Goal: Task Accomplishment & Management: Manage account settings

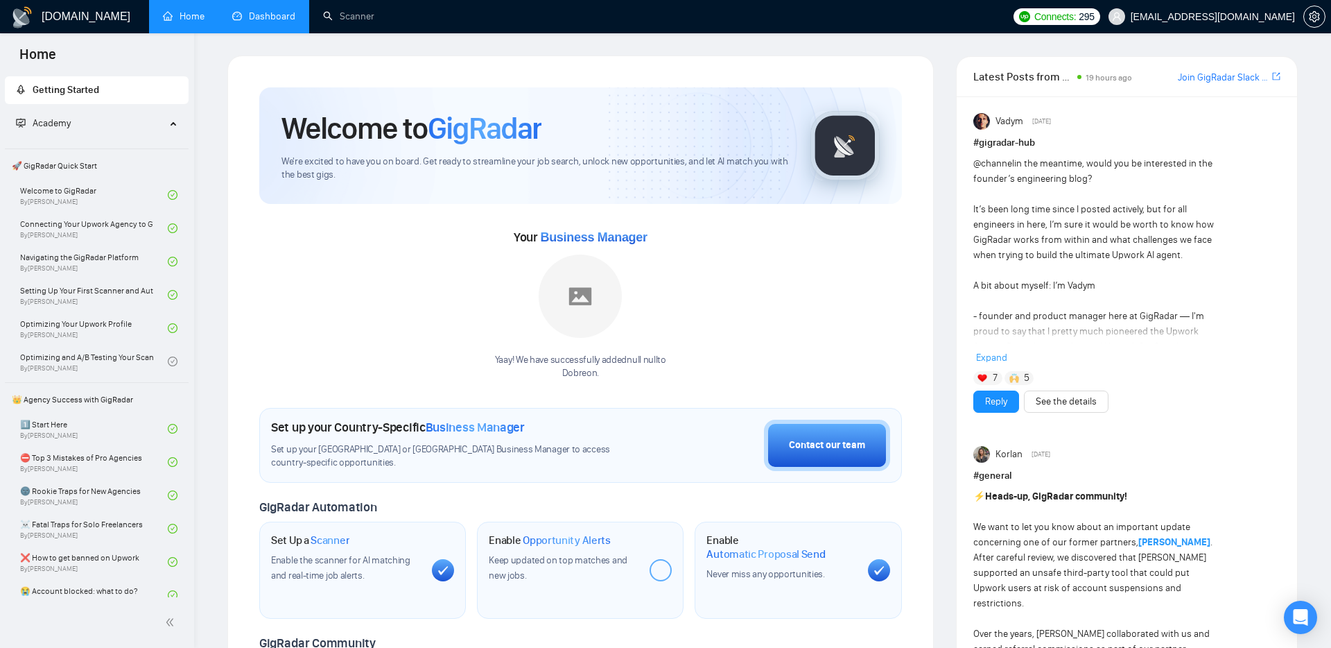
click at [295, 11] on link "Dashboard" at bounding box center [263, 16] width 63 height 12
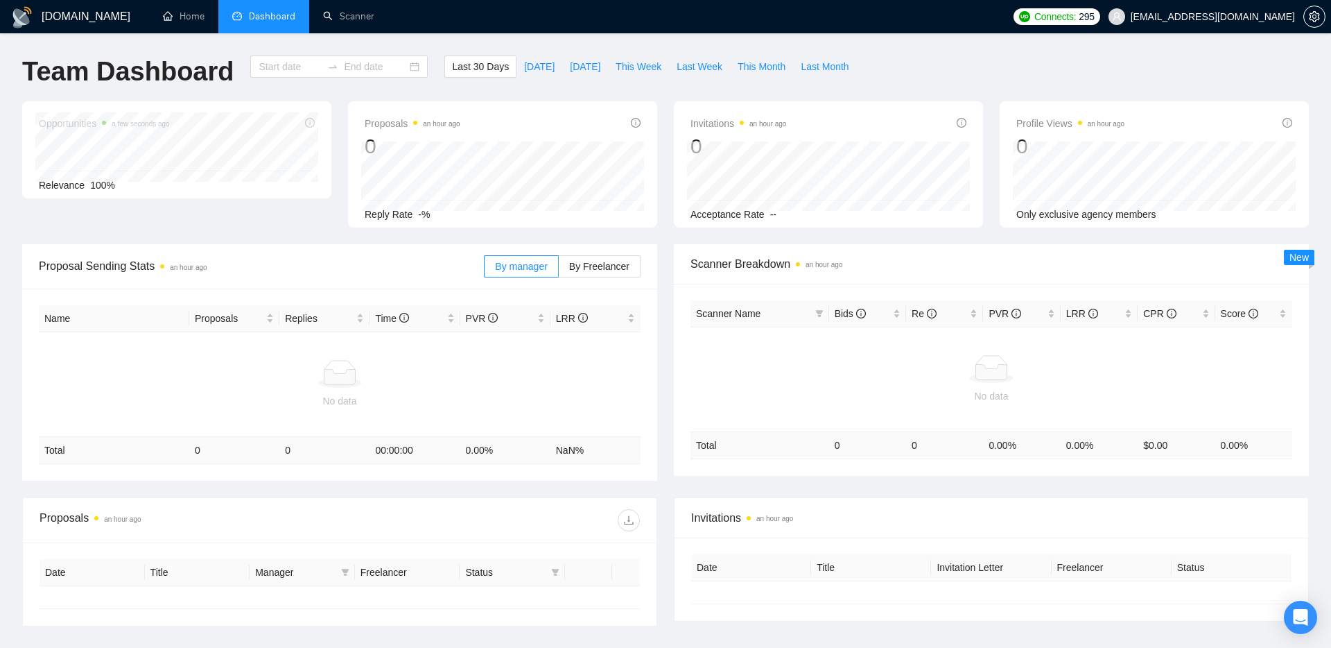
type input "[DATE]"
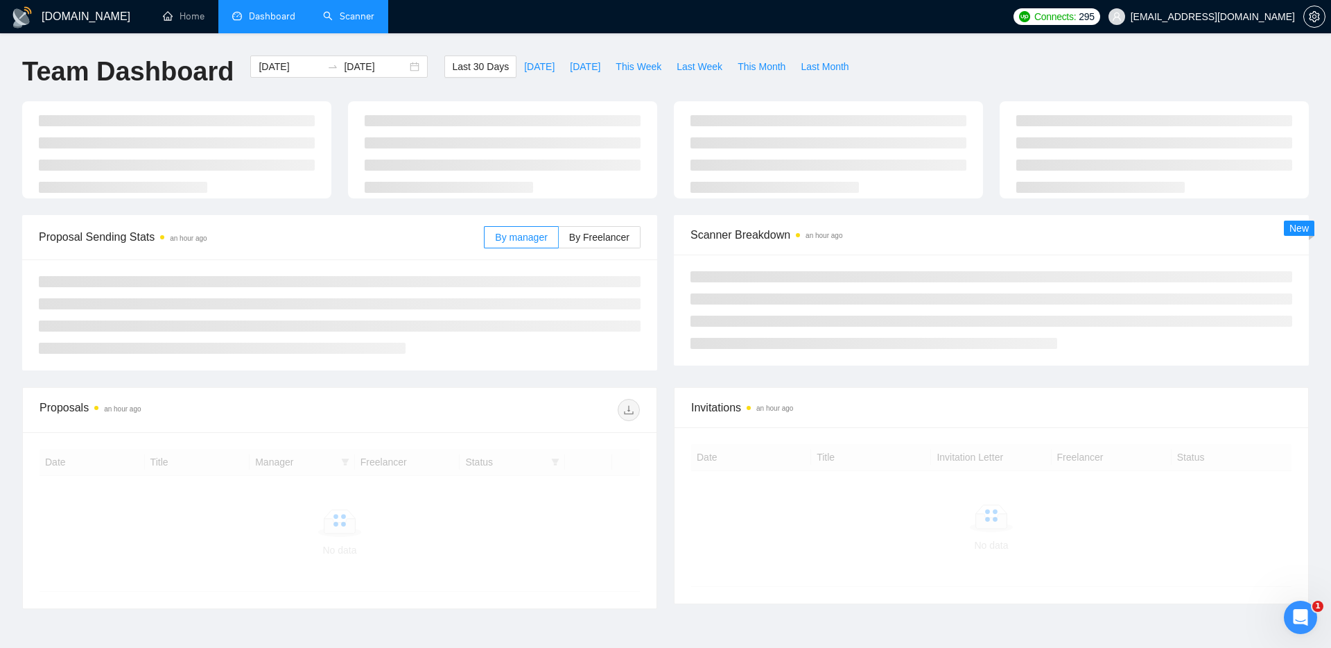
click at [336, 11] on link "Scanner" at bounding box center [348, 16] width 51 height 12
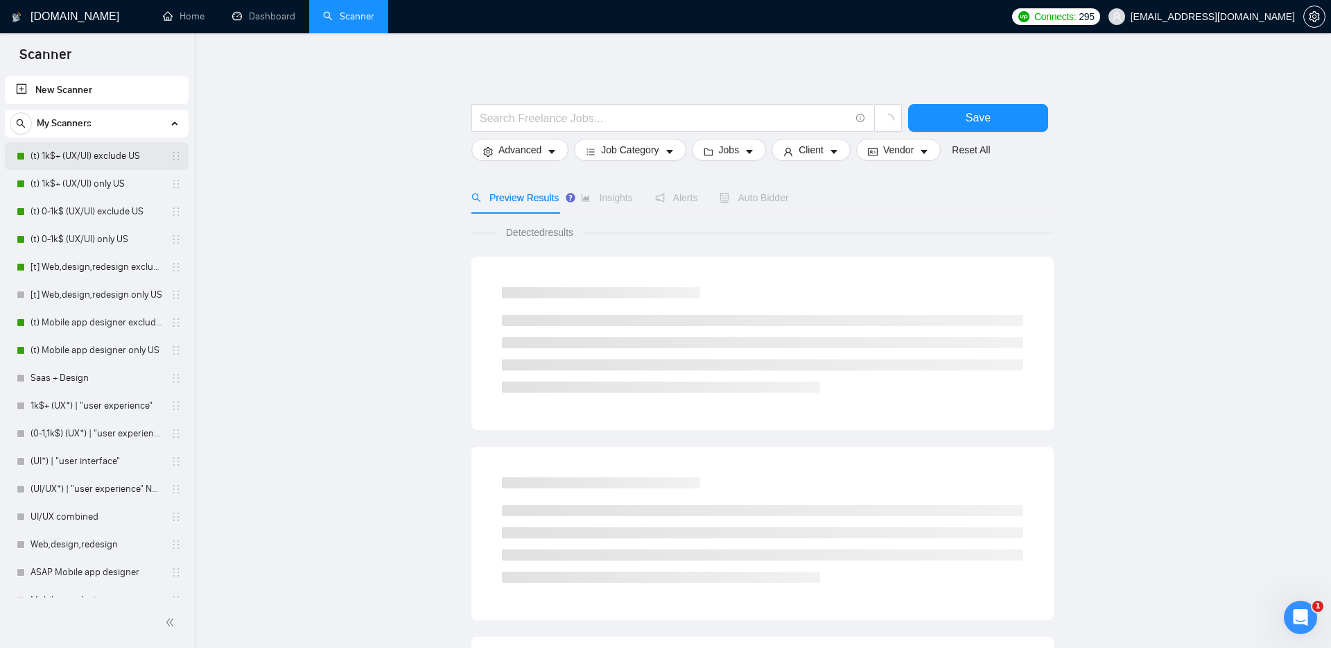
click at [98, 155] on link "(t) 1k$+ (UX/UI) exclude US" at bounding box center [97, 156] width 132 height 28
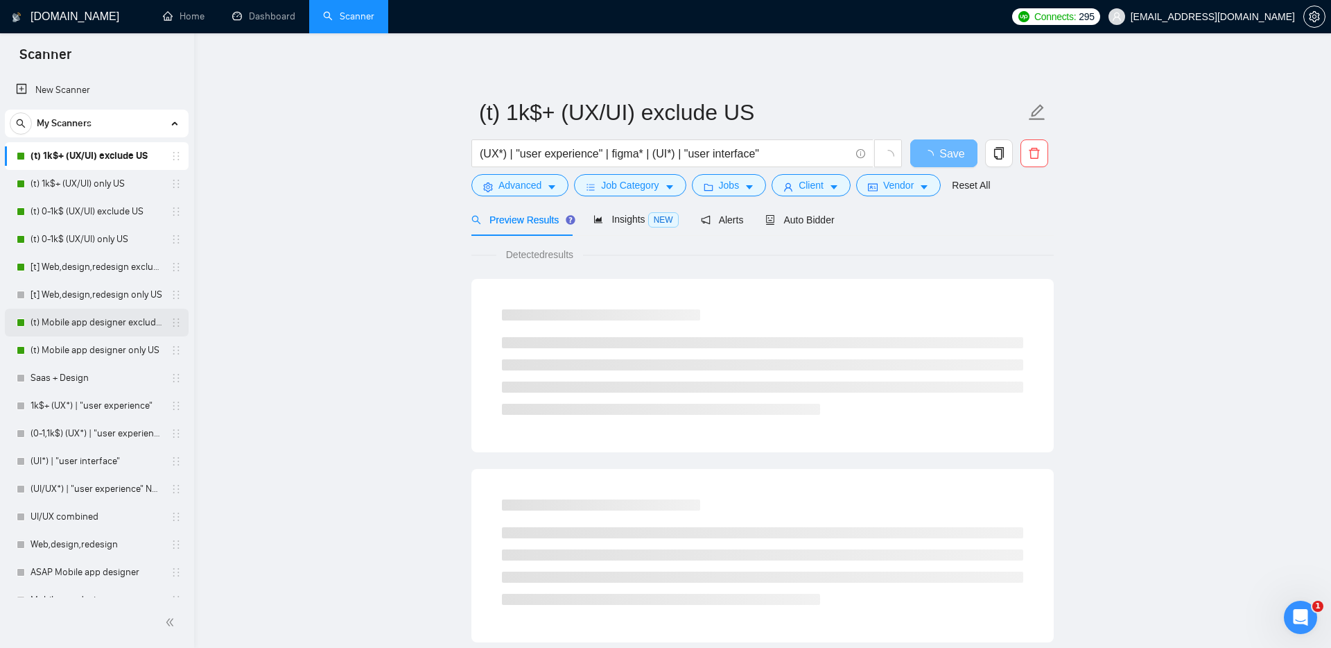
click at [64, 327] on link "(t) Mobile app designer exclude US" at bounding box center [97, 323] width 132 height 28
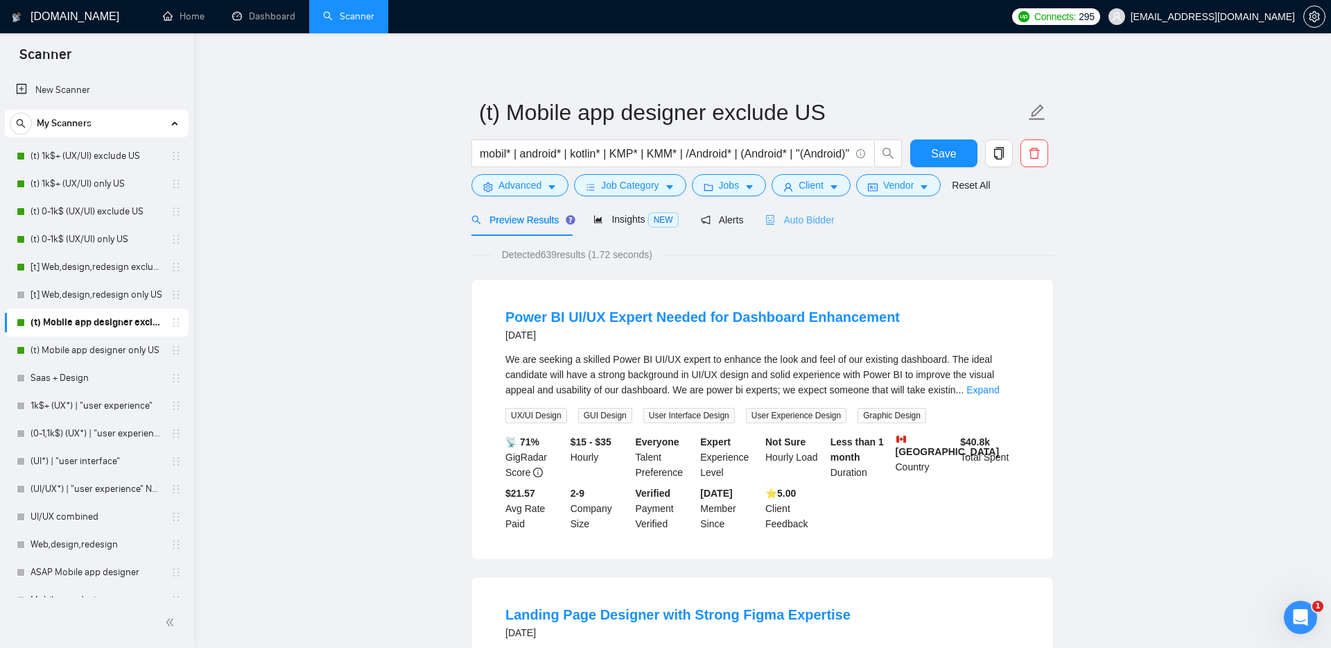
click at [795, 209] on div "Auto Bidder" at bounding box center [800, 219] width 69 height 33
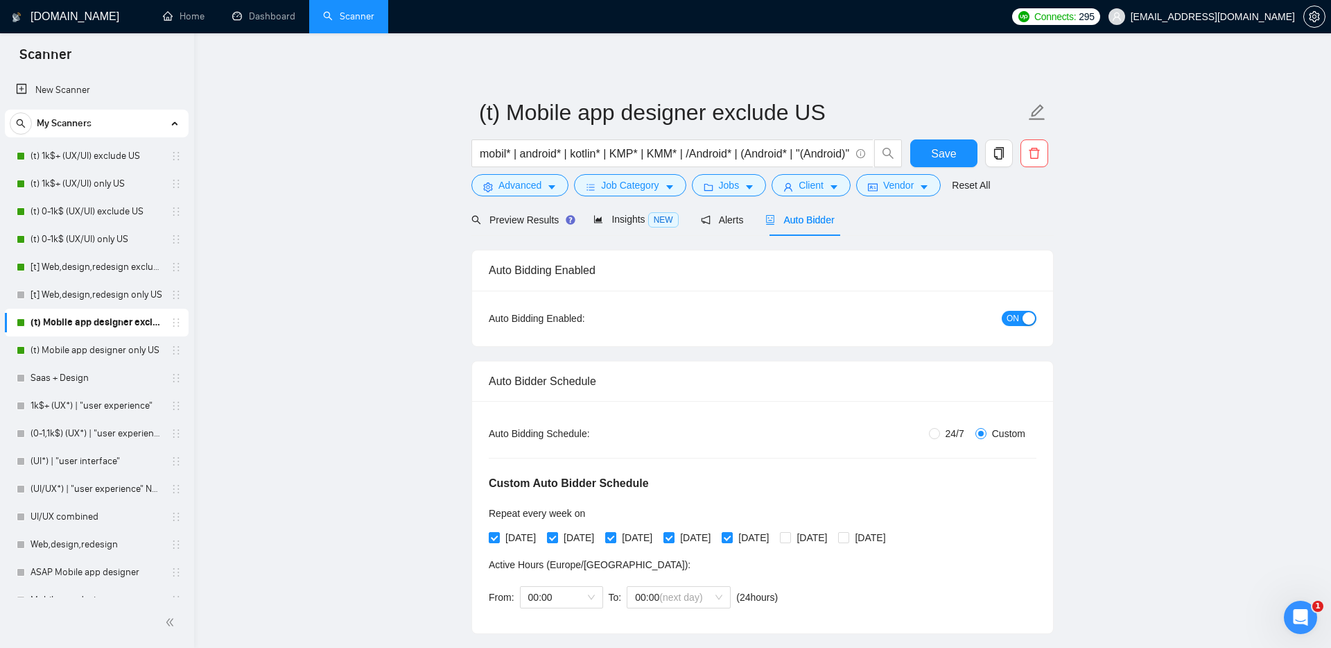
click at [1019, 318] on button "ON" at bounding box center [1019, 318] width 35 height 15
click at [942, 153] on span "Save" at bounding box center [943, 153] width 25 height 17
click at [87, 346] on link "(t) Mobile app designer only US" at bounding box center [97, 350] width 132 height 28
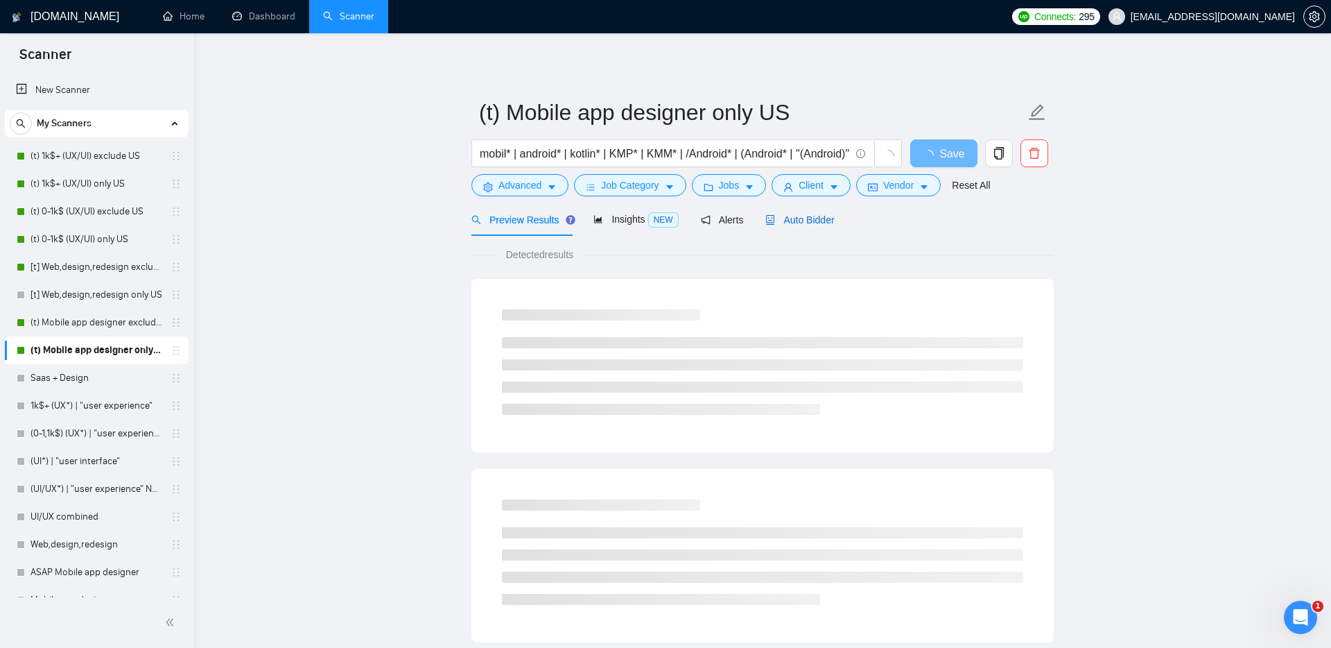
click at [807, 216] on span "Auto Bidder" at bounding box center [800, 219] width 69 height 11
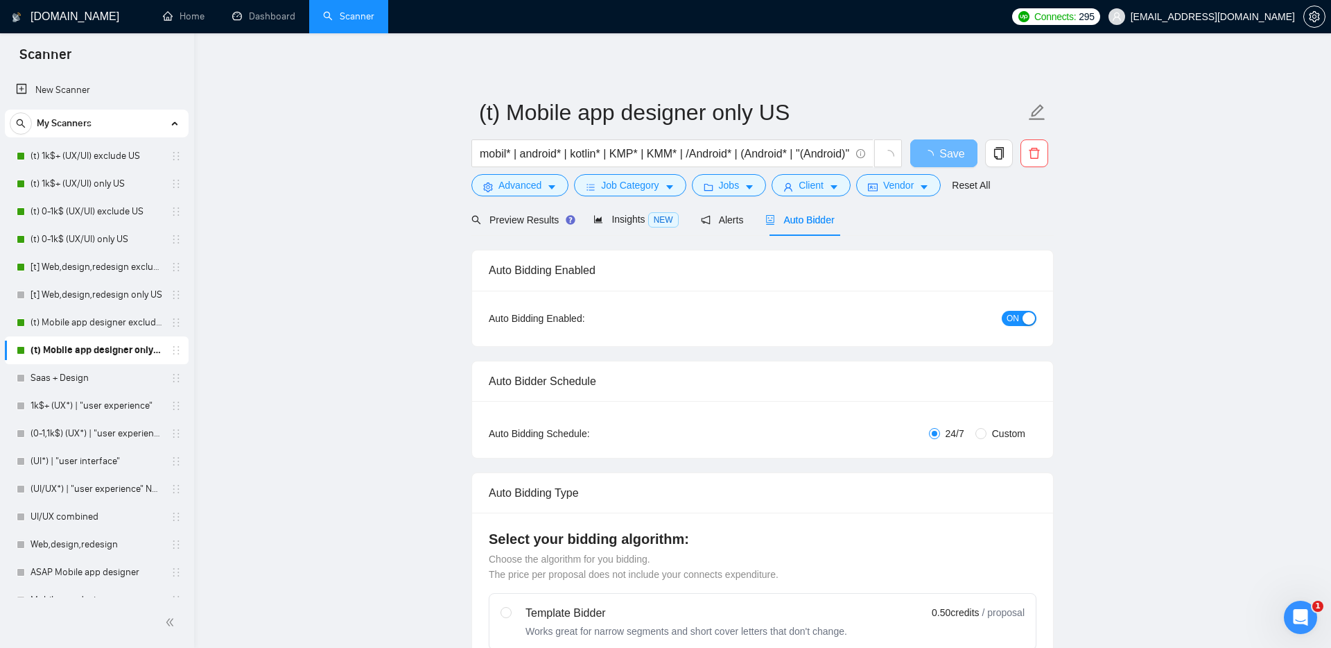
radio input "false"
radio input "true"
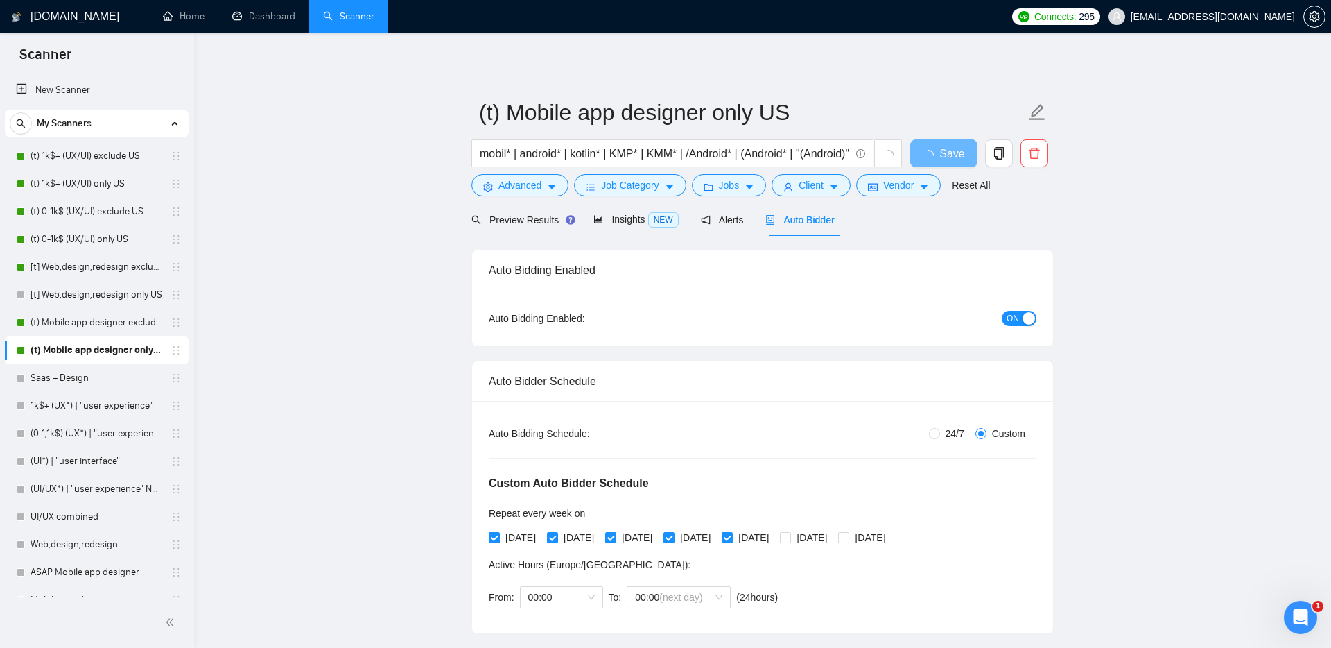
click at [1015, 325] on div "ON" at bounding box center [945, 318] width 182 height 22
click at [1003, 314] on button "ON" at bounding box center [1019, 318] width 35 height 15
click at [942, 150] on span "Save" at bounding box center [943, 153] width 25 height 17
click at [71, 276] on link "[t] Web,design,redesign exclude US" at bounding box center [97, 267] width 132 height 28
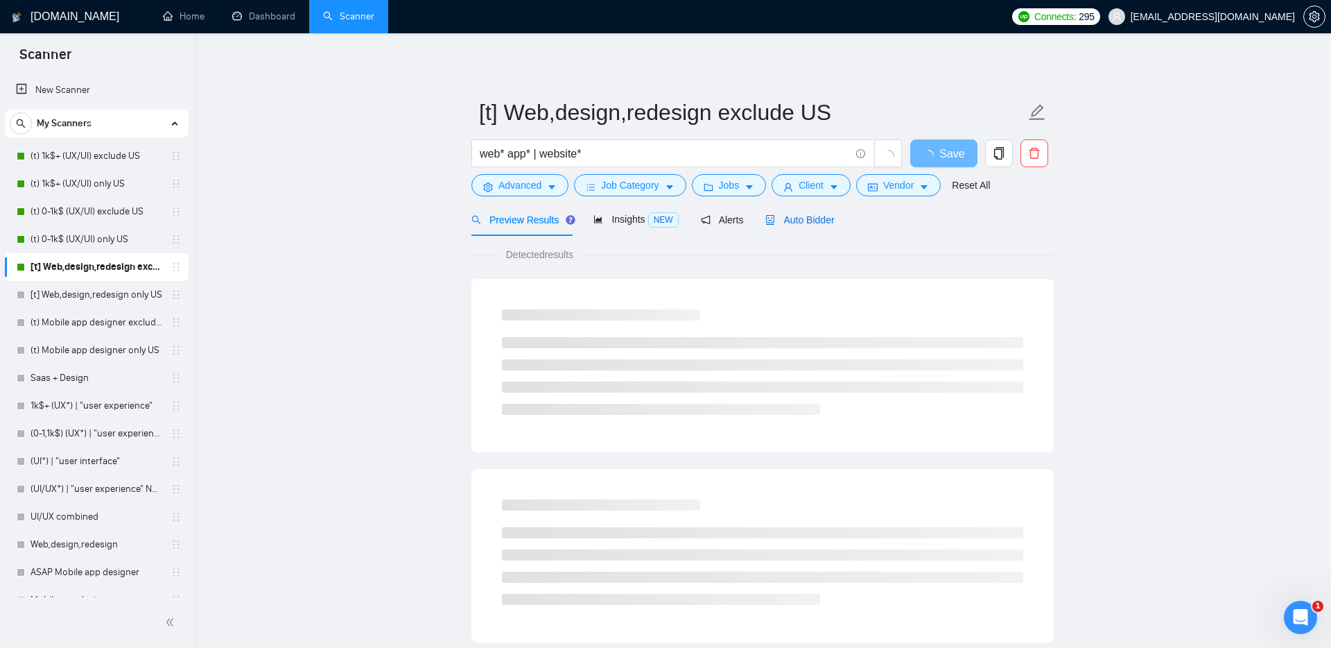
click at [784, 225] on div "Auto Bidder" at bounding box center [800, 219] width 69 height 15
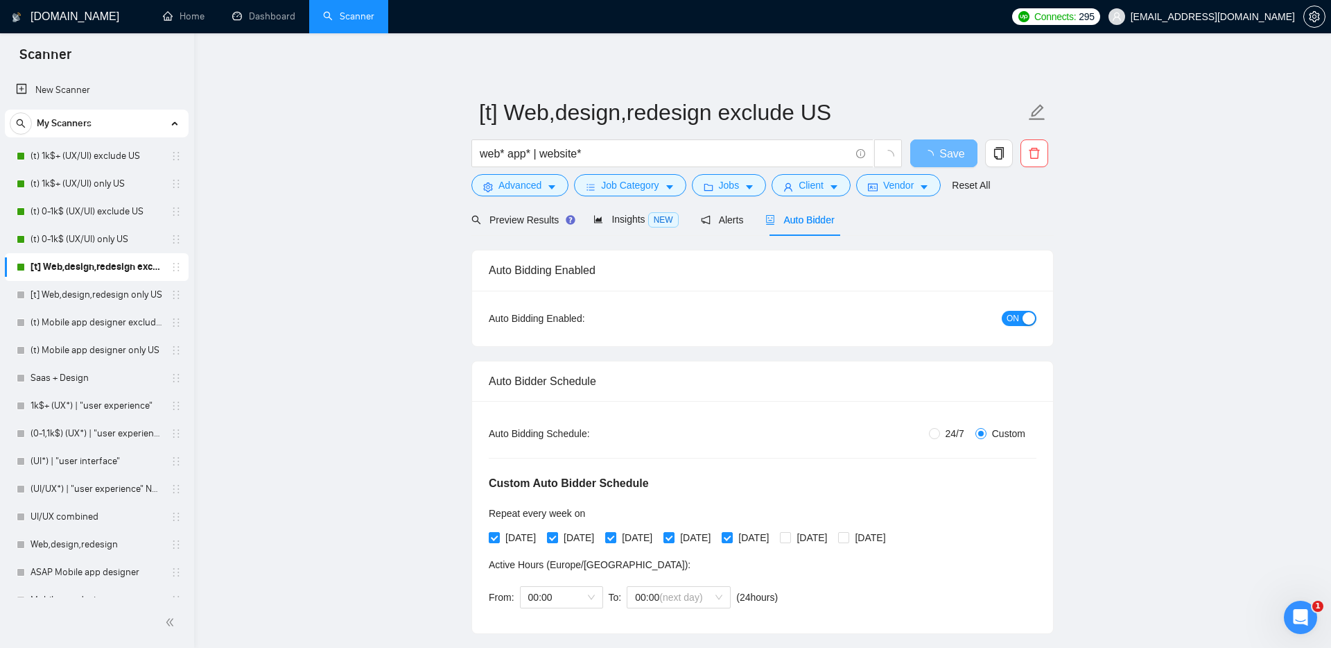
click at [1019, 317] on span "ON" at bounding box center [1013, 318] width 12 height 15
click at [947, 157] on span "Save" at bounding box center [943, 153] width 25 height 17
click at [74, 232] on link "(t) 0-1k$ (UX/UI) only US" at bounding box center [97, 239] width 132 height 28
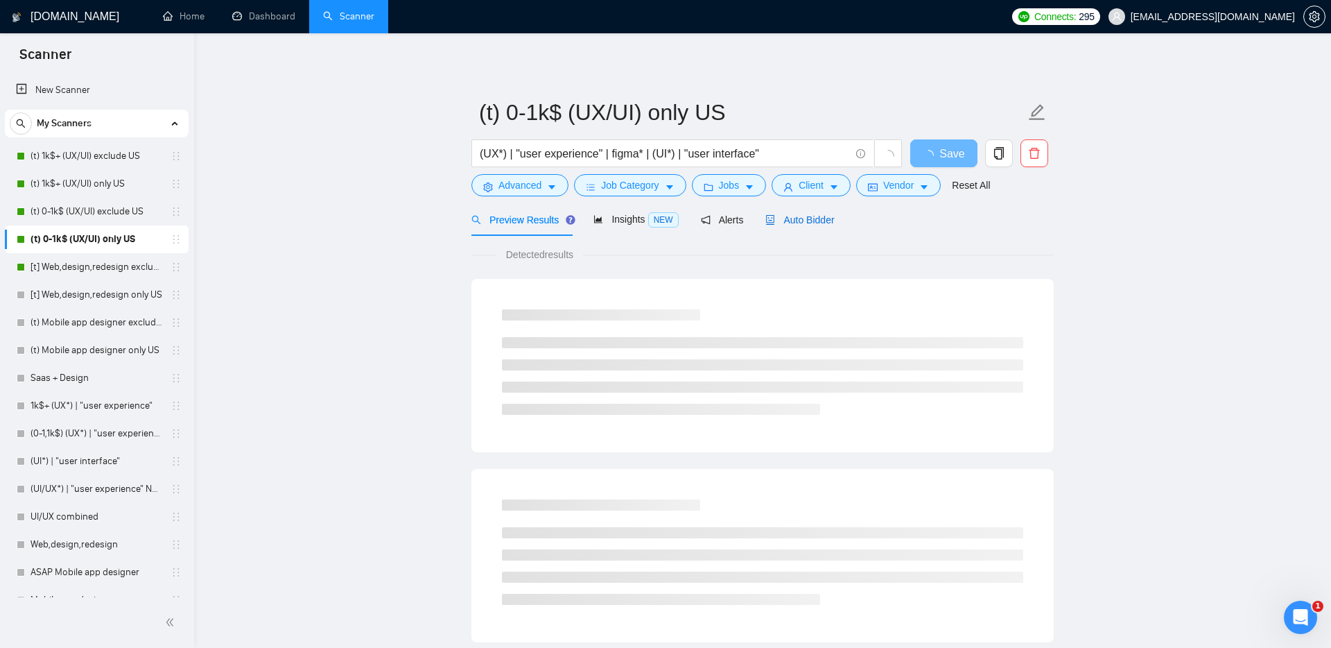
click at [799, 221] on span "Auto Bidder" at bounding box center [800, 219] width 69 height 11
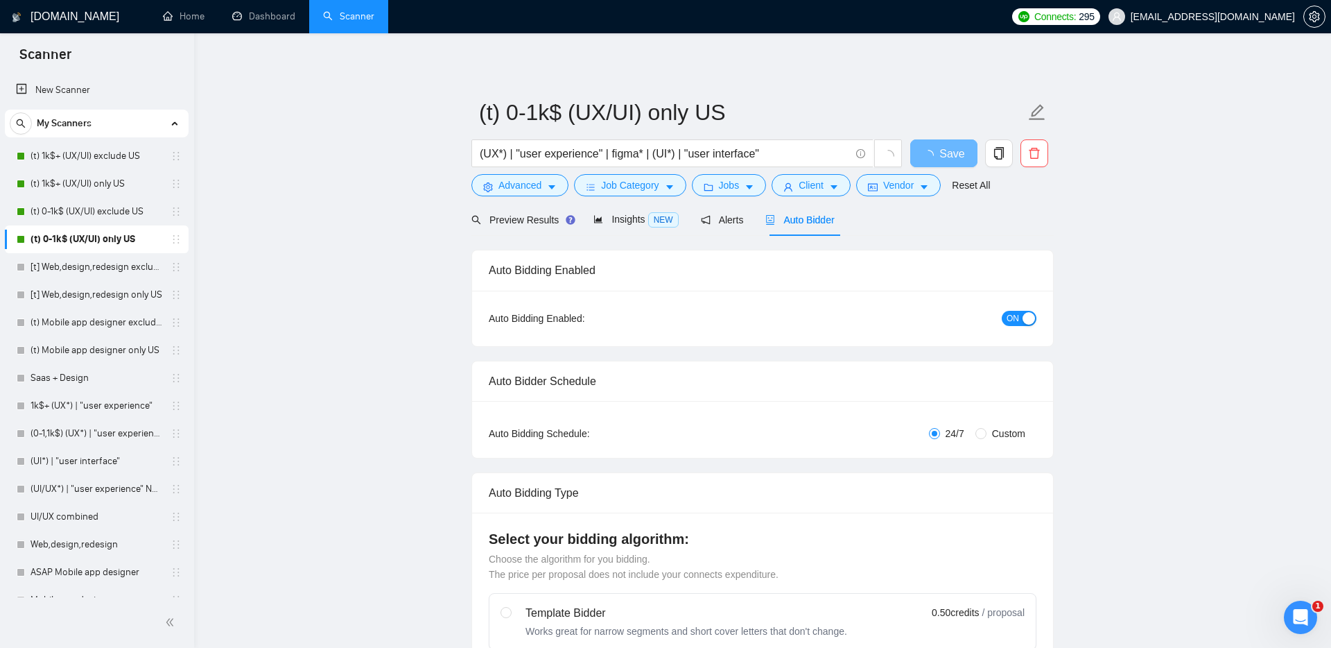
radio input "false"
radio input "true"
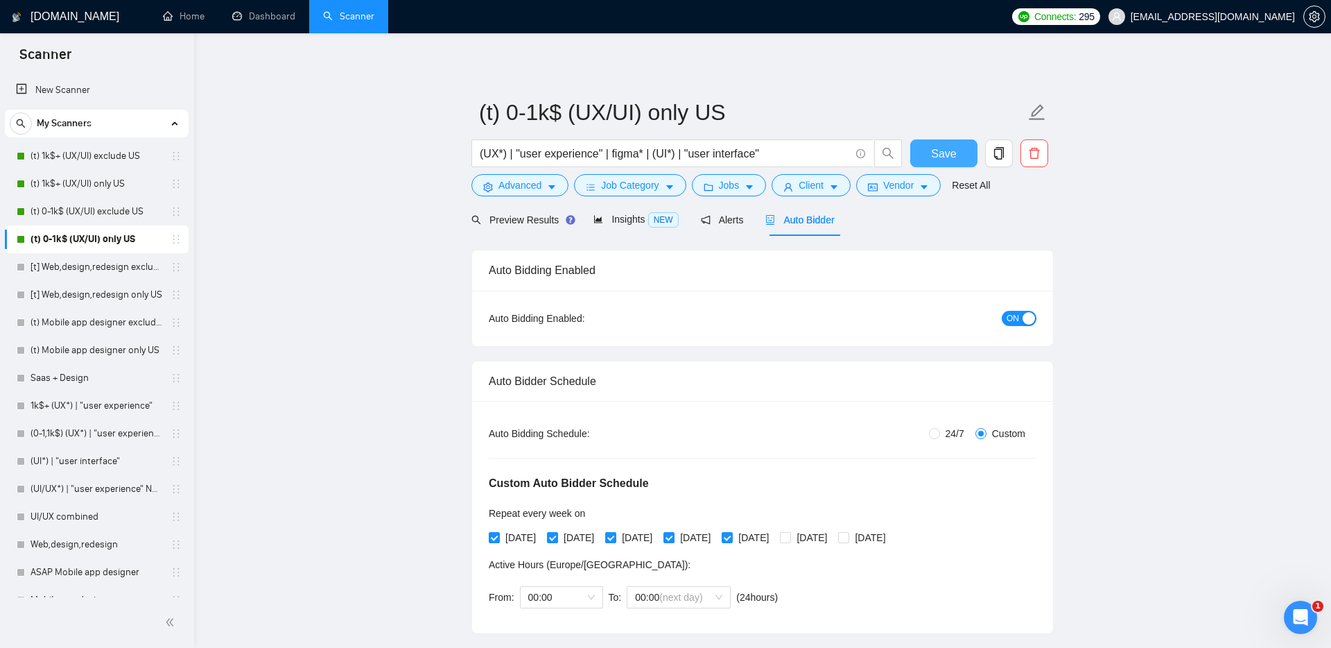
click at [938, 148] on span "Save" at bounding box center [943, 153] width 25 height 17
click at [1013, 316] on span "ON" at bounding box center [1013, 318] width 12 height 15
click at [1016, 319] on span "ON" at bounding box center [1013, 318] width 12 height 15
click at [935, 159] on span "Save" at bounding box center [943, 153] width 25 height 17
click at [94, 207] on link "(t) 0-1k$ (UX/UI) exclude US" at bounding box center [97, 212] width 132 height 28
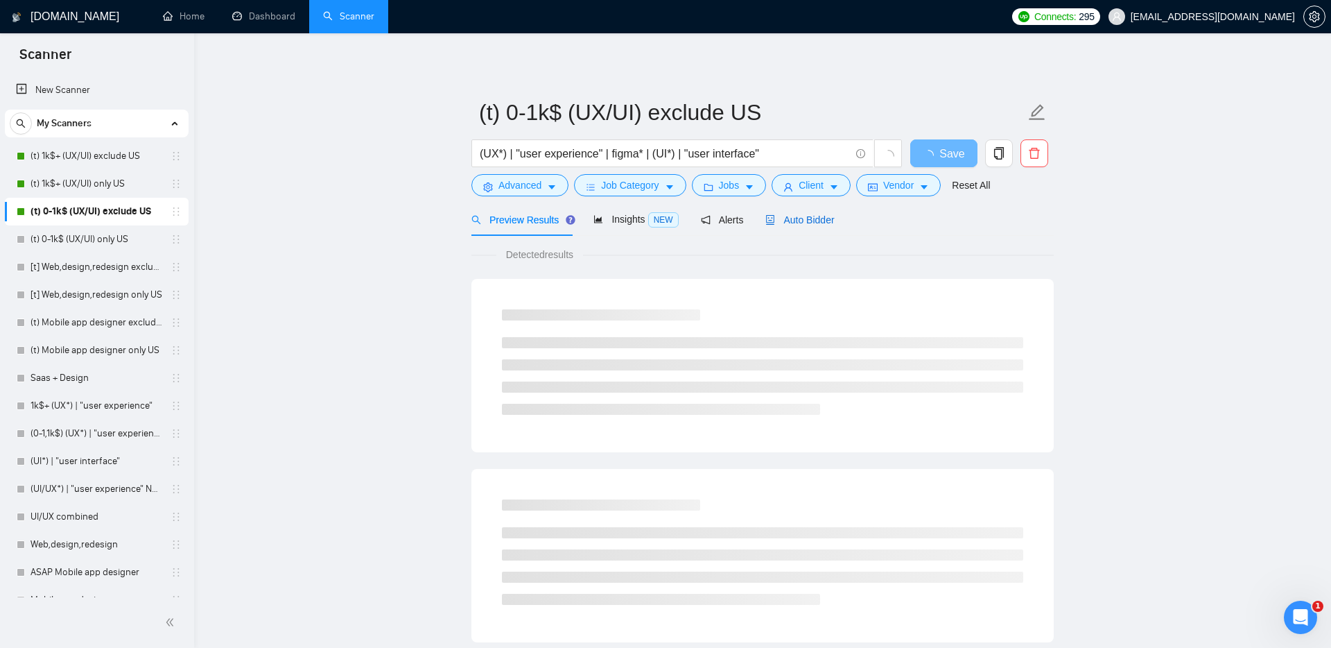
click at [814, 213] on div "Auto Bidder" at bounding box center [800, 219] width 69 height 15
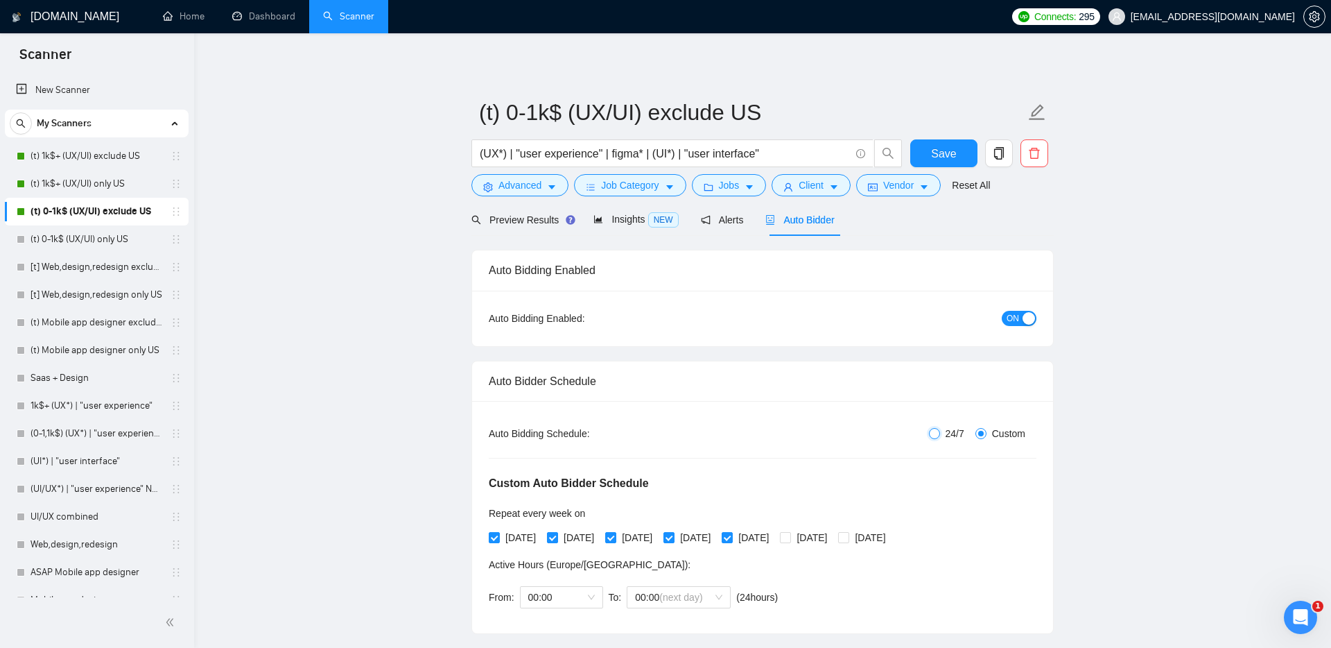
click at [931, 431] on input "24/7" at bounding box center [934, 433] width 11 height 11
radio input "true"
radio input "false"
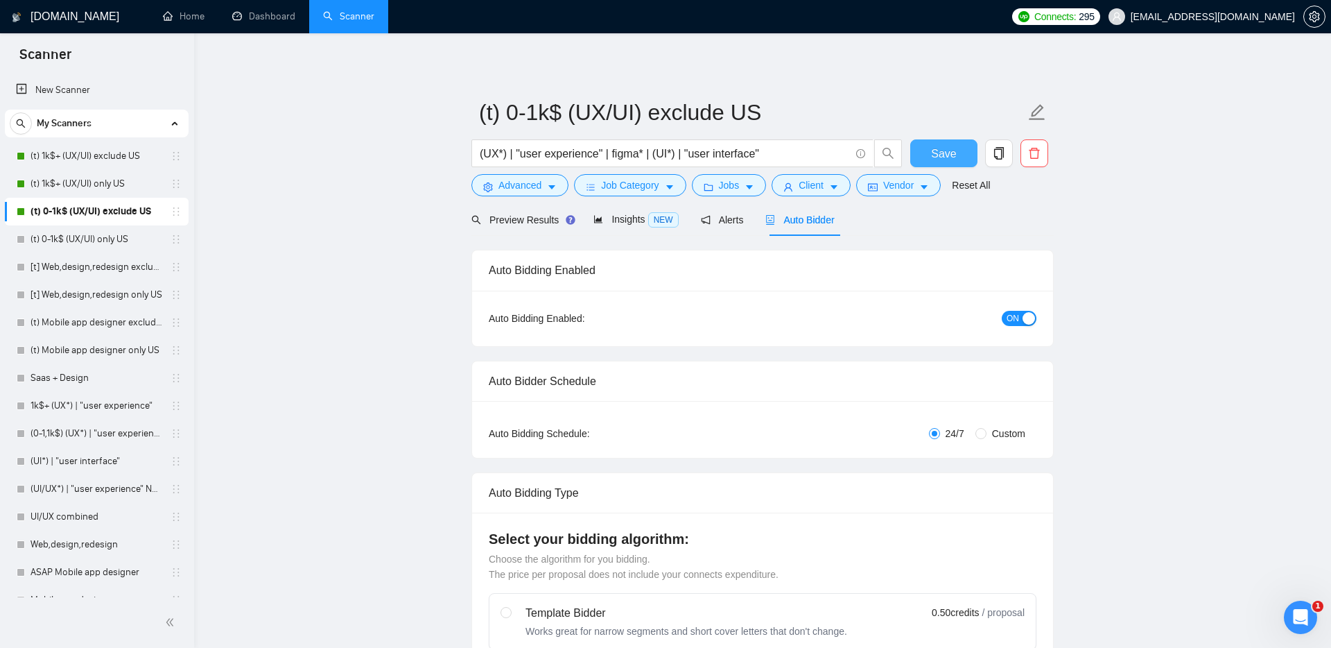
click at [954, 153] on span "Save" at bounding box center [943, 153] width 25 height 17
click at [101, 184] on link "(t) 1k$+ (UX/UI) only US" at bounding box center [97, 184] width 132 height 28
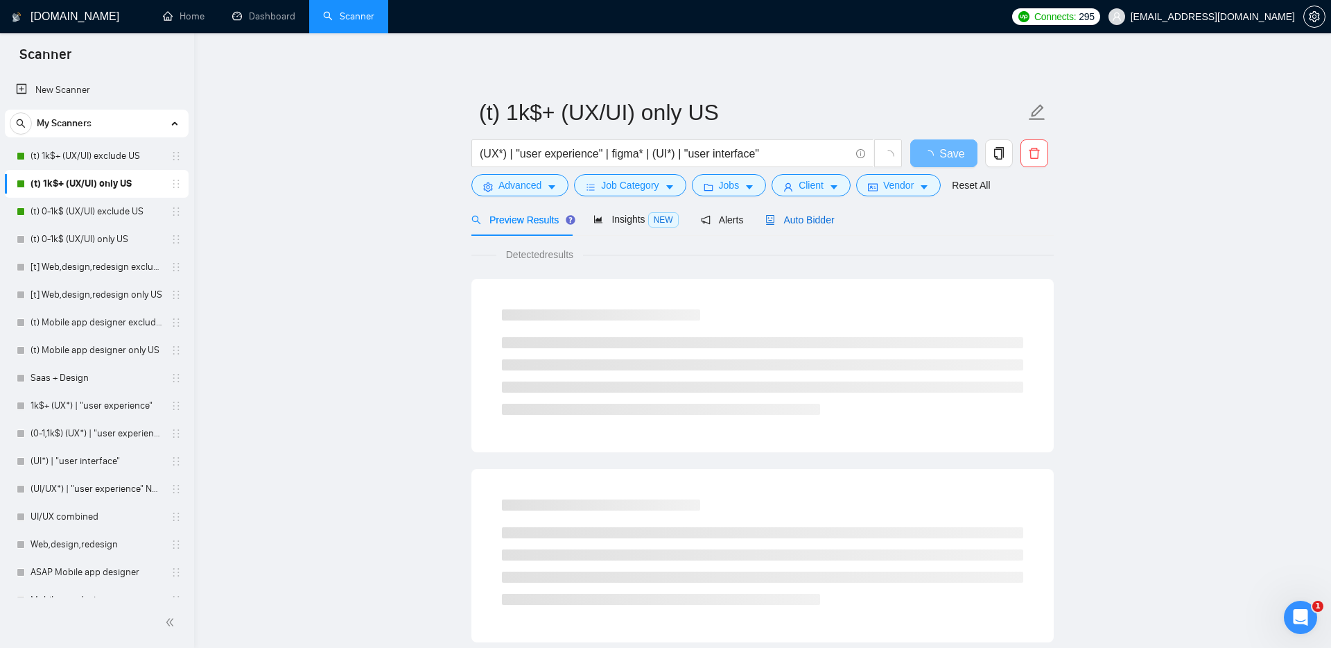
click at [813, 219] on span "Auto Bidder" at bounding box center [800, 219] width 69 height 11
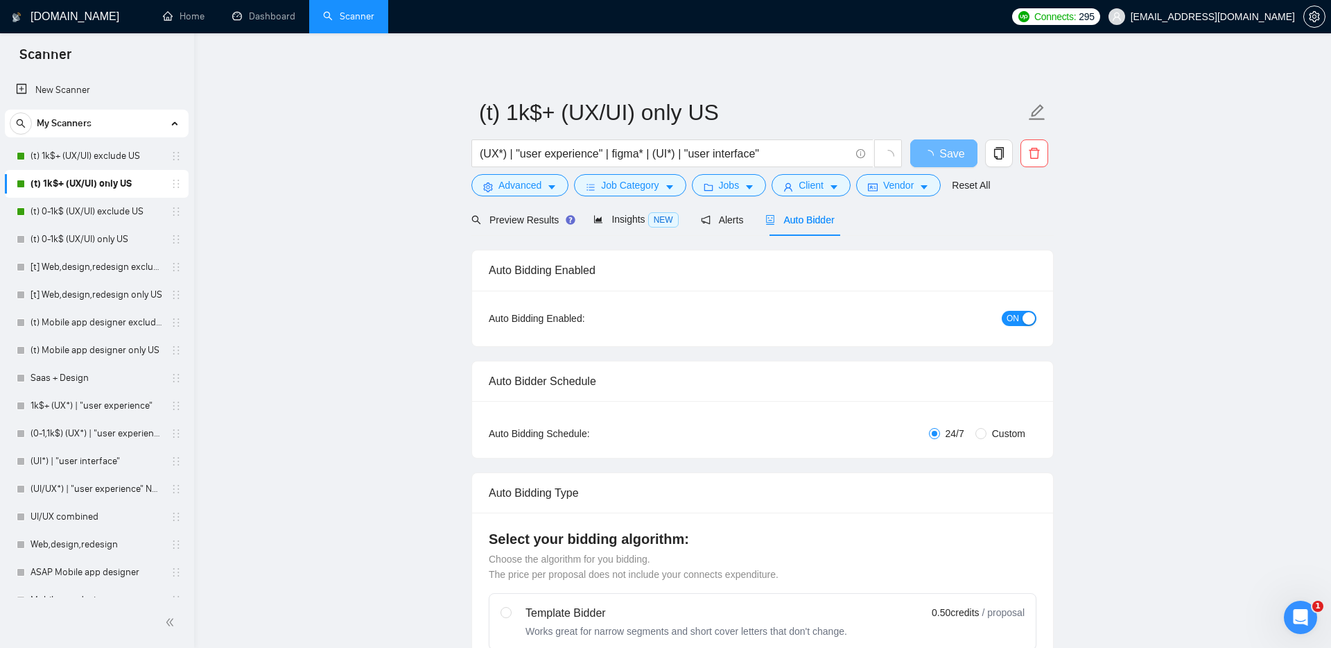
click at [1019, 322] on button "ON" at bounding box center [1019, 318] width 35 height 15
click at [941, 153] on span "Save" at bounding box center [943, 153] width 25 height 17
click at [102, 158] on link "(t) 1k$+ (UX/UI) exclude US" at bounding box center [97, 156] width 132 height 28
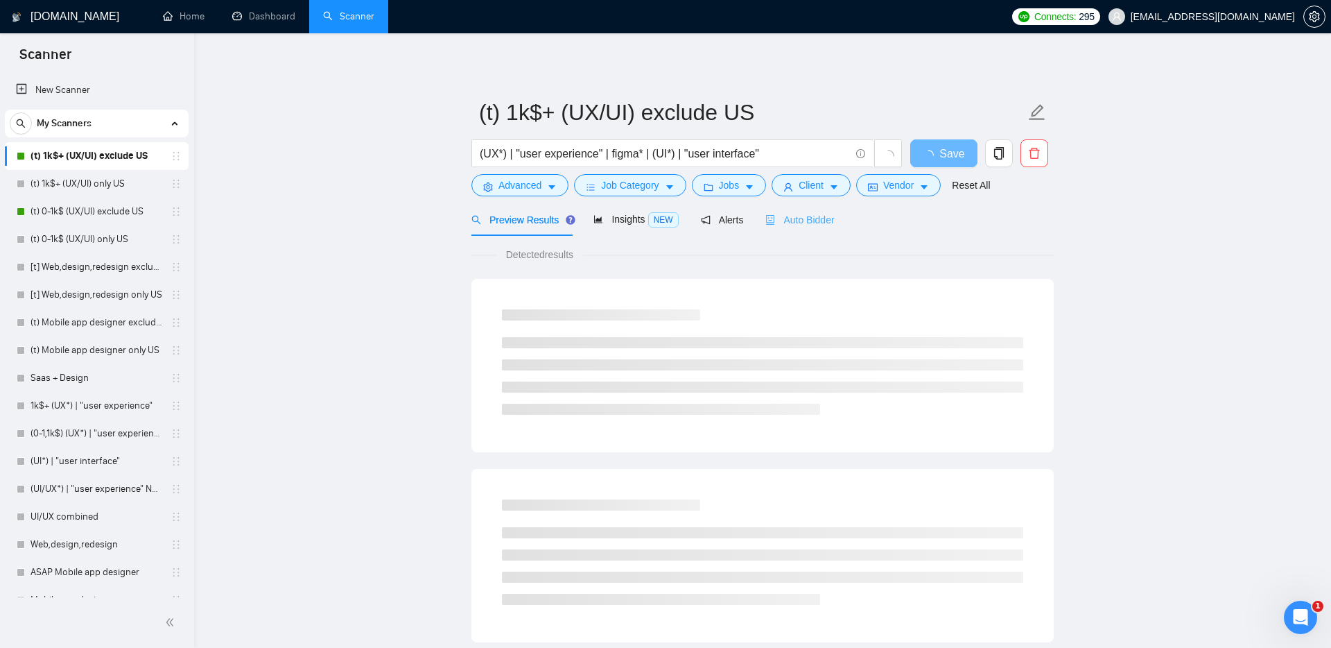
click at [790, 210] on div "Auto Bidder" at bounding box center [800, 219] width 69 height 33
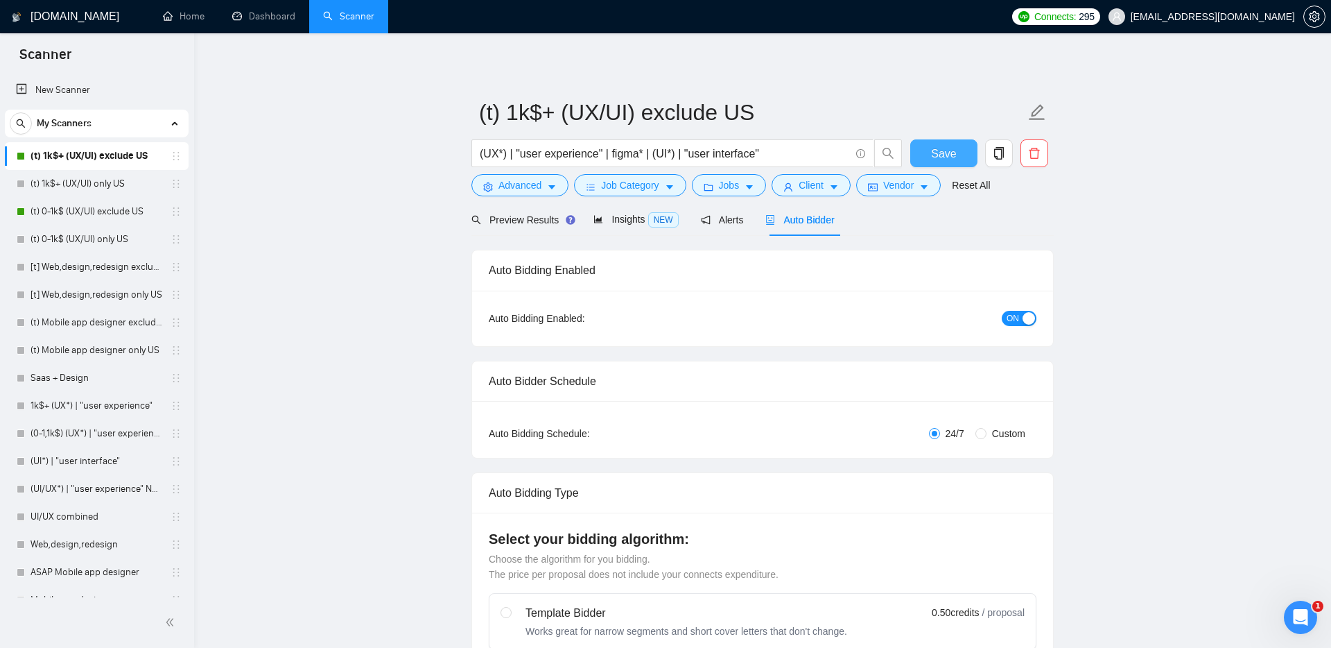
click at [942, 153] on span "Save" at bounding box center [943, 153] width 25 height 17
click at [619, 219] on span "Insights NEW" at bounding box center [636, 219] width 85 height 11
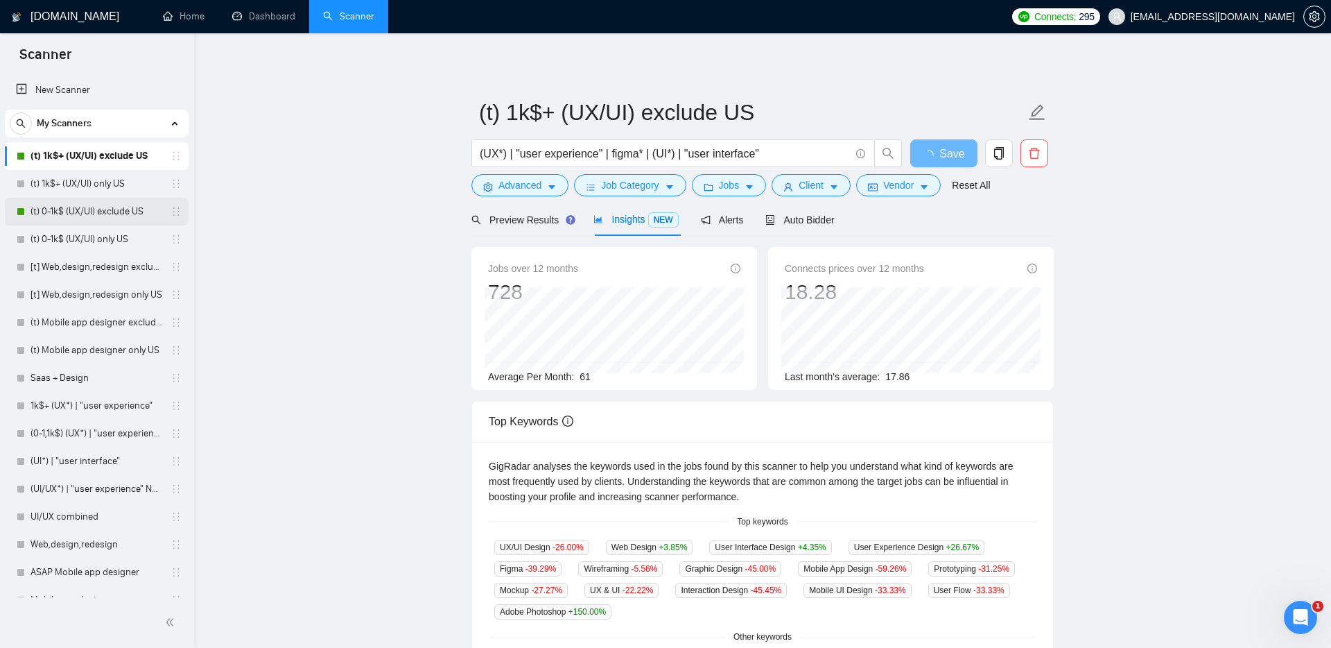
click at [99, 218] on link "(t) 0-1k$ (UX/UI) exclude US" at bounding box center [97, 212] width 132 height 28
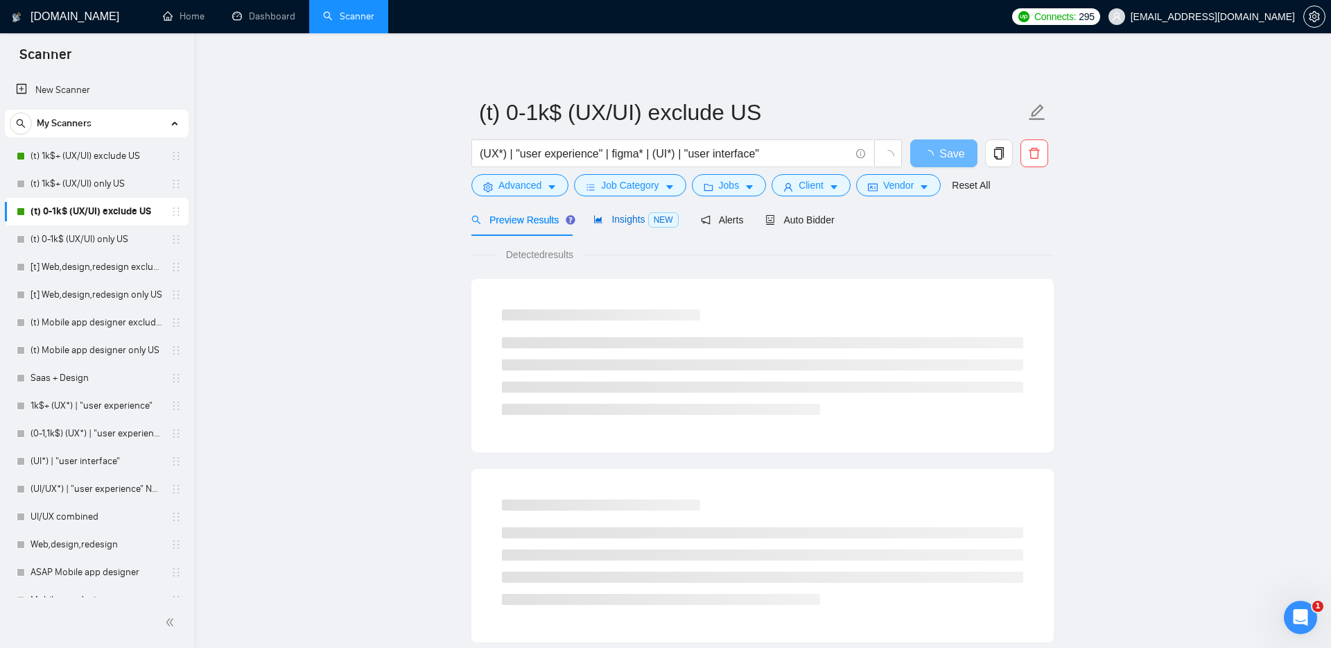
click at [623, 221] on span "Insights NEW" at bounding box center [636, 219] width 85 height 11
